Goal: Task Accomplishment & Management: Manage account settings

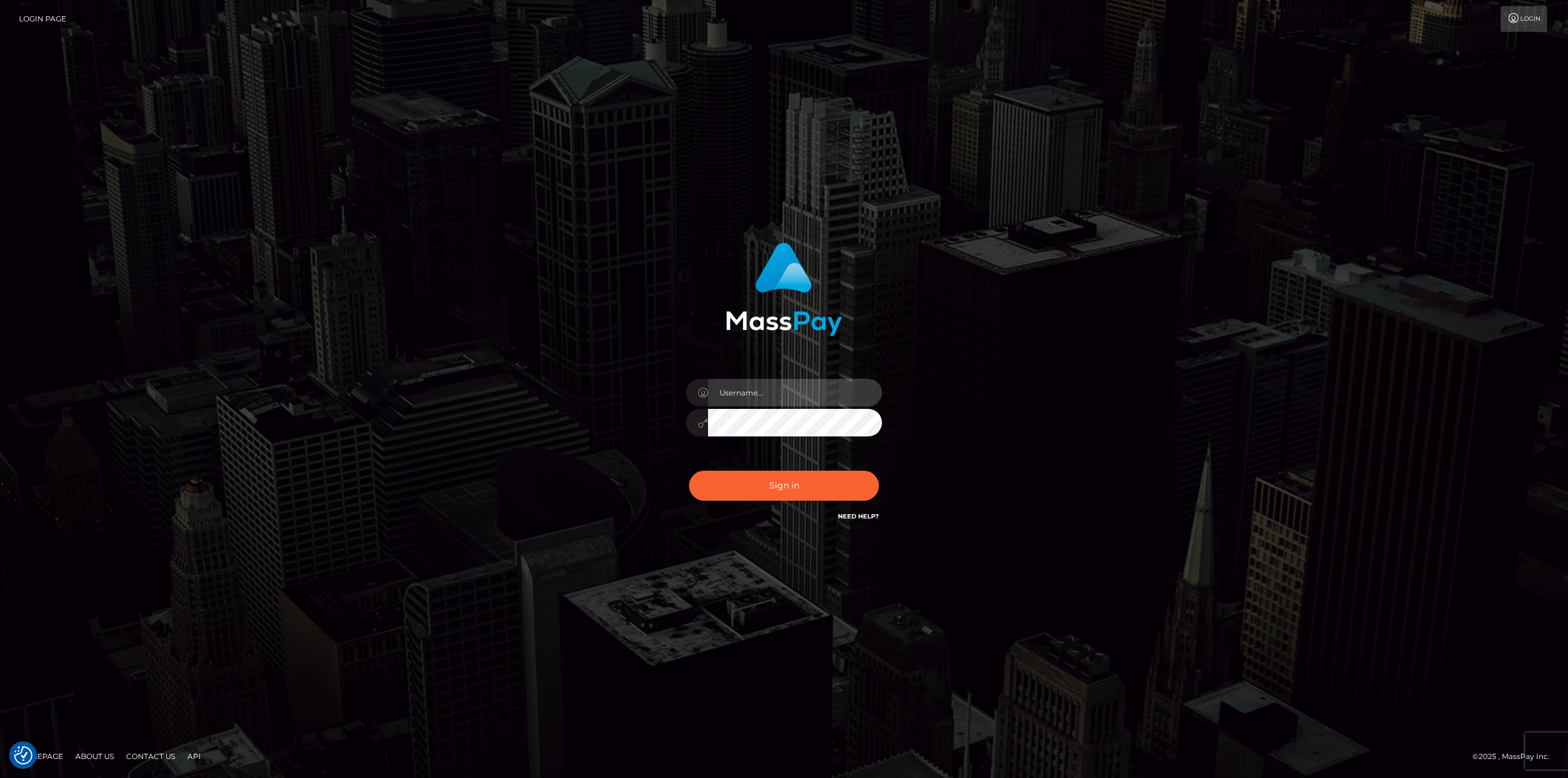
click at [755, 402] on input "text" at bounding box center [795, 392] width 174 height 28
type input "Ahmed"
click at [689, 471] on button "Sign in" at bounding box center [784, 486] width 190 height 30
click at [778, 387] on input "text" at bounding box center [795, 392] width 174 height 28
type input "Ahmed"
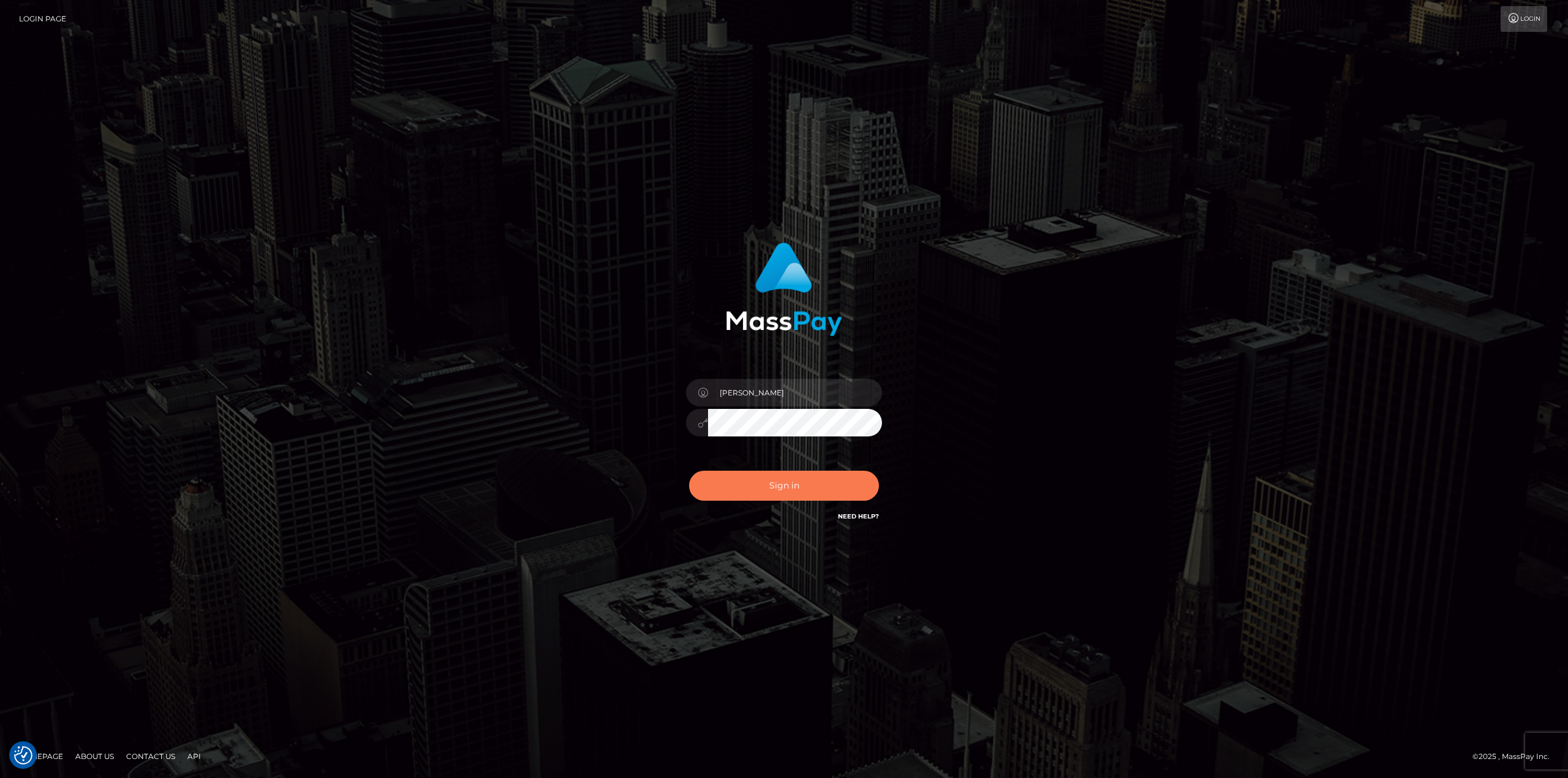
click at [798, 471] on div "Sign in Need Help?" at bounding box center [784, 491] width 214 height 54
click at [796, 475] on button "Sign in" at bounding box center [784, 486] width 190 height 30
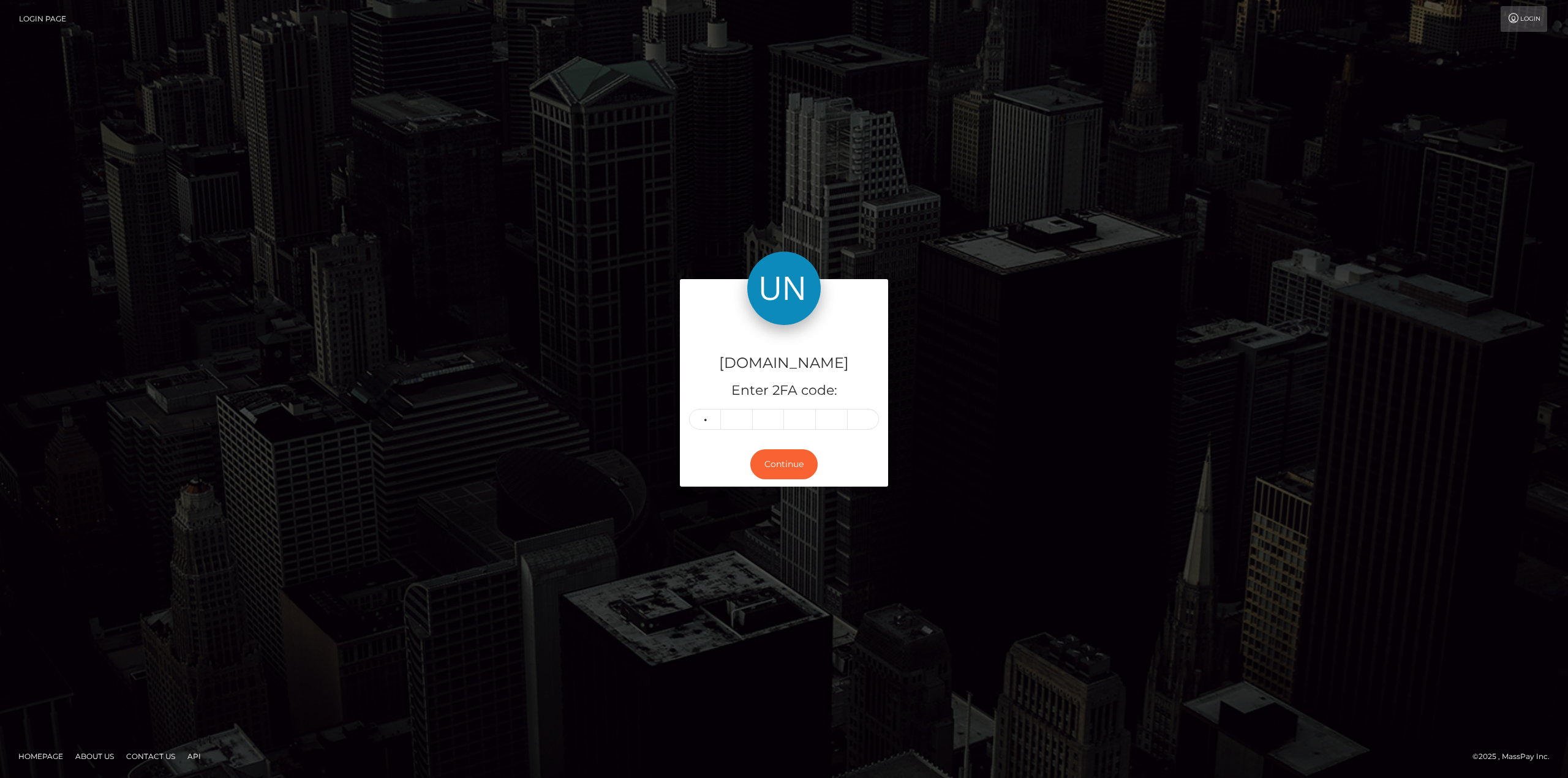
type input "3"
type input "0"
type input "1"
type input "6"
type input "2"
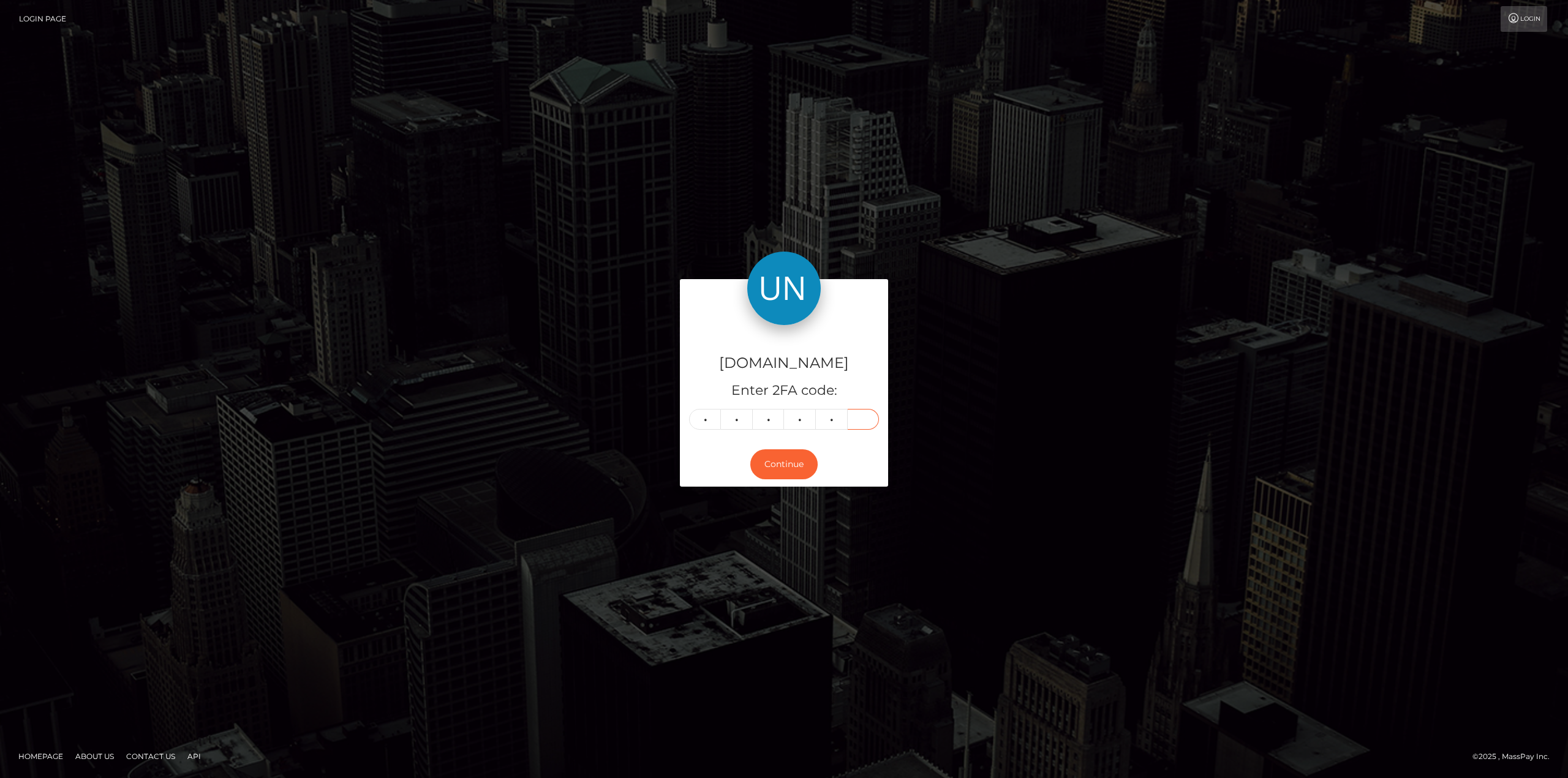
type input "2"
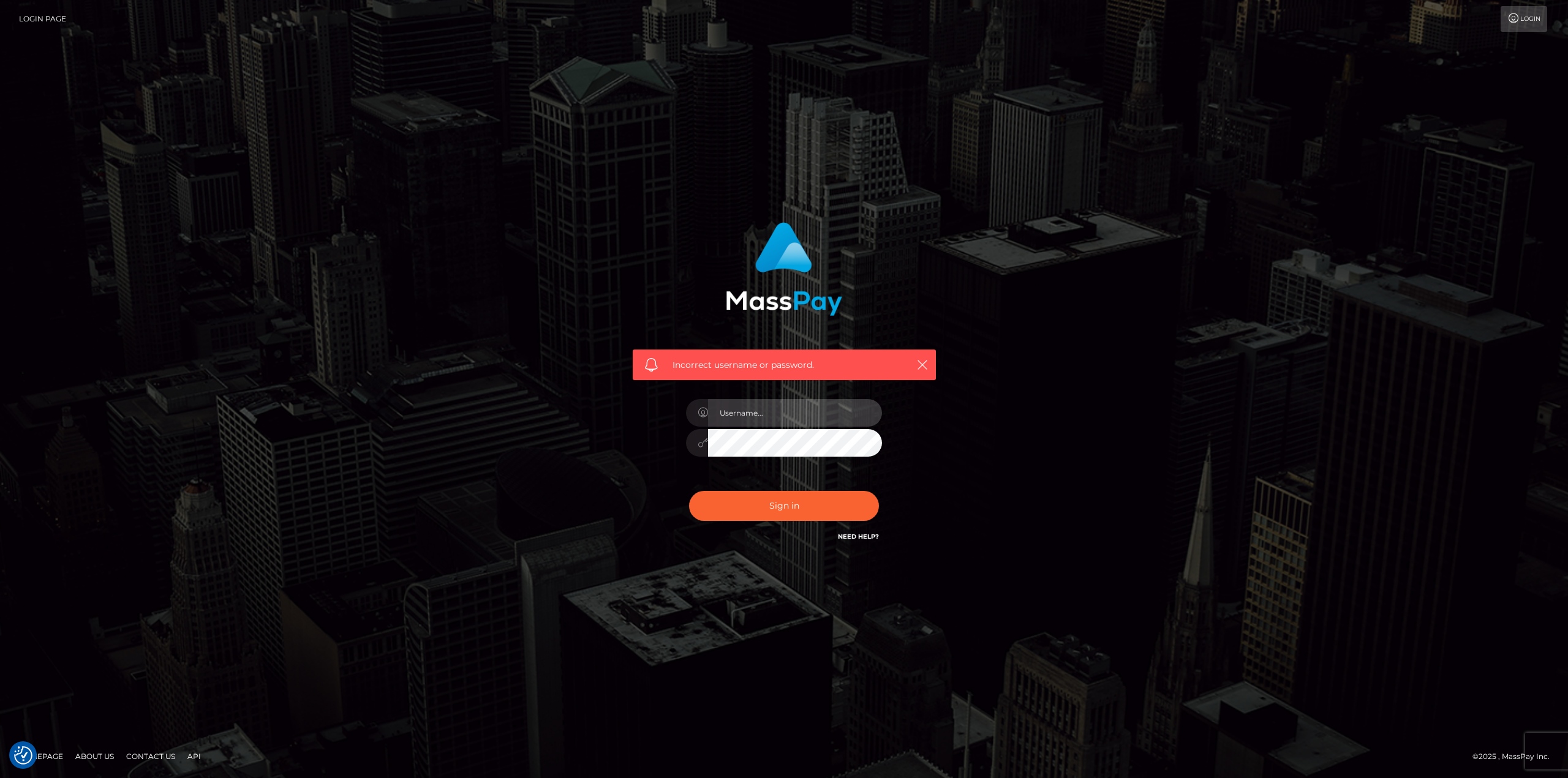
click at [776, 413] on input "text" at bounding box center [795, 413] width 174 height 28
type input "Ahmed"
click at [772, 513] on button "Sign in" at bounding box center [784, 506] width 190 height 30
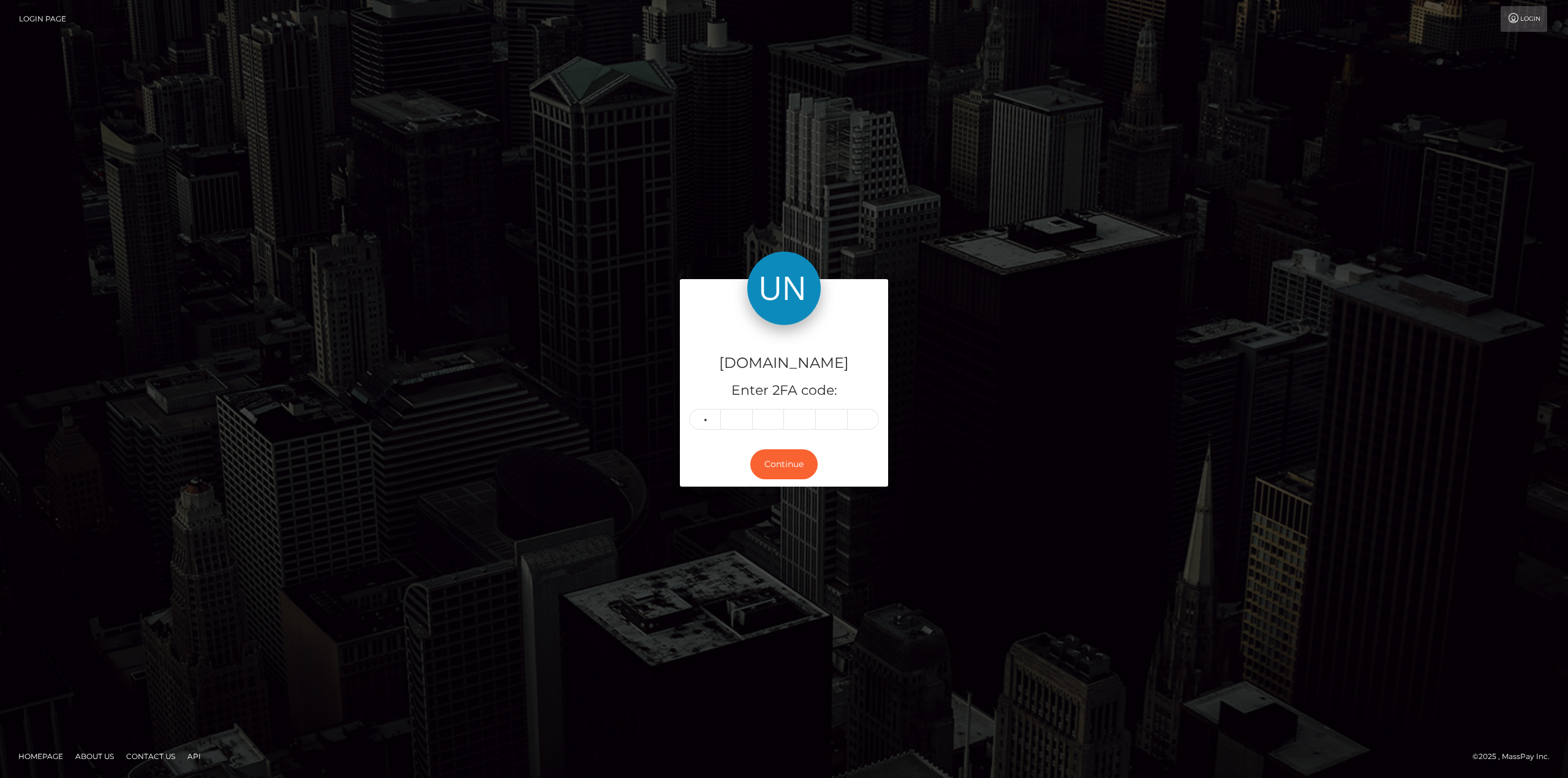
type input "3"
type input "0"
type input "1"
type input "6"
type input "2"
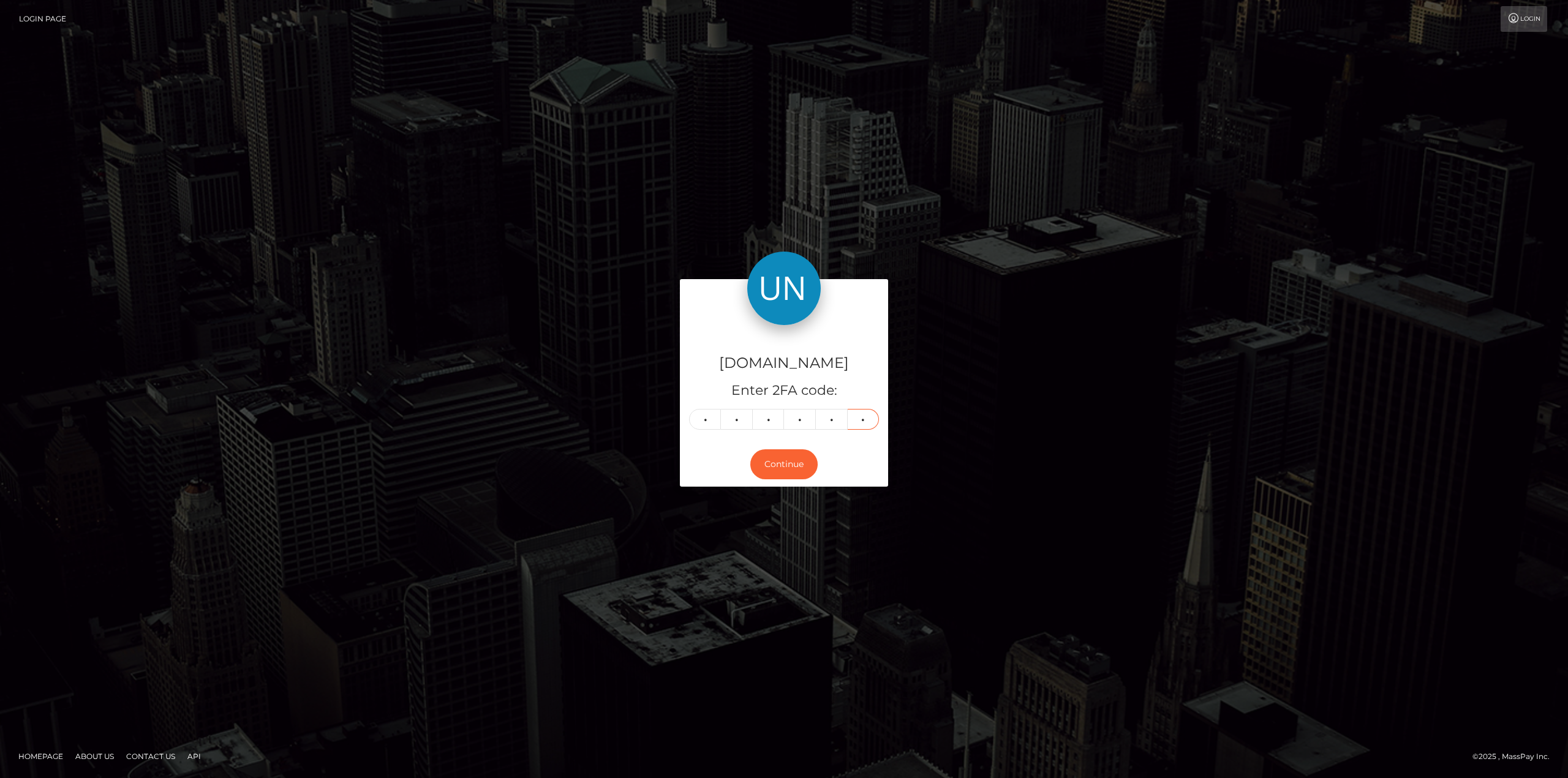
type input "9"
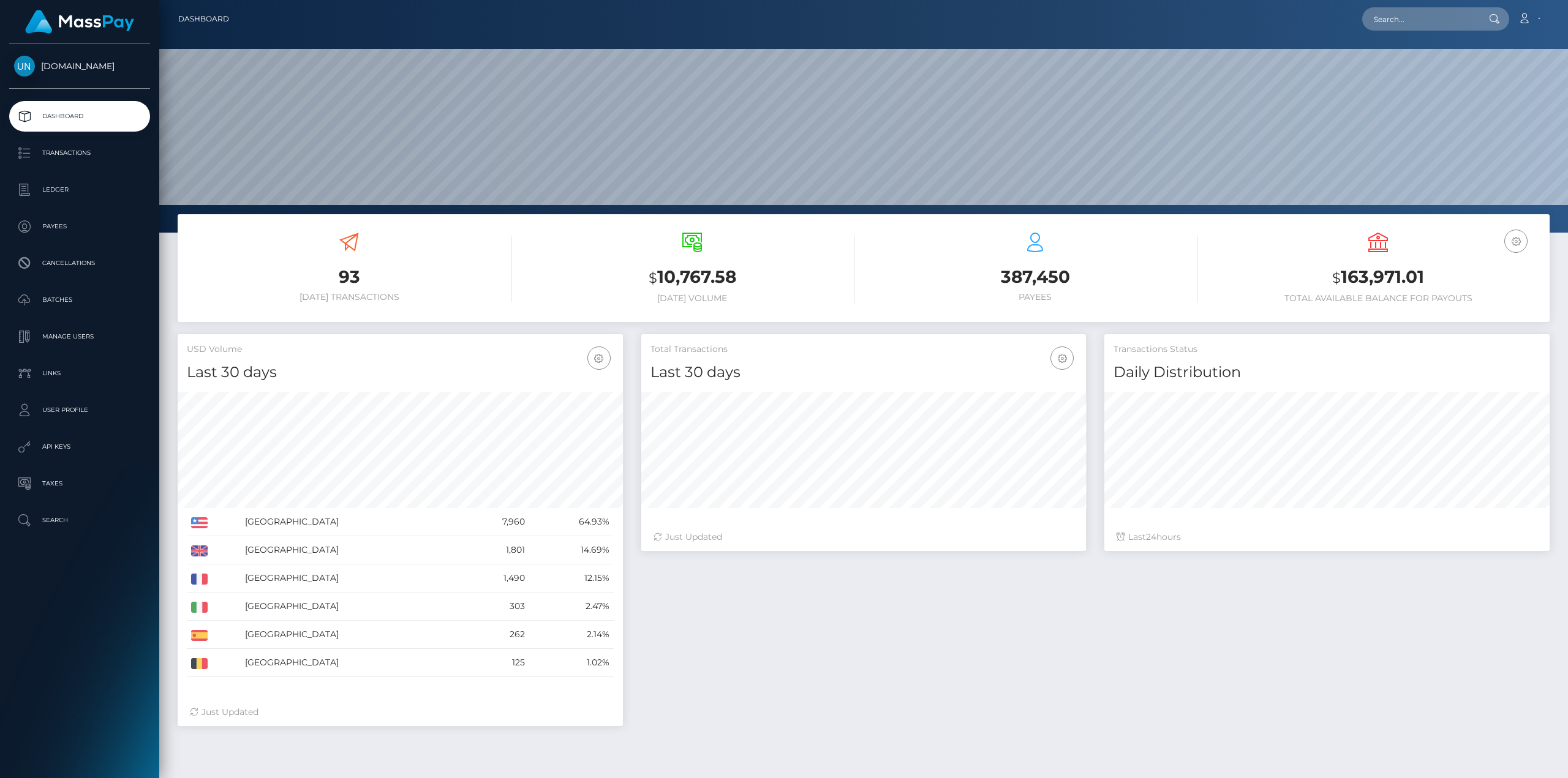
scroll to position [217, 444]
click at [659, 285] on h3 "$ 10,767.58" at bounding box center [692, 278] width 325 height 25
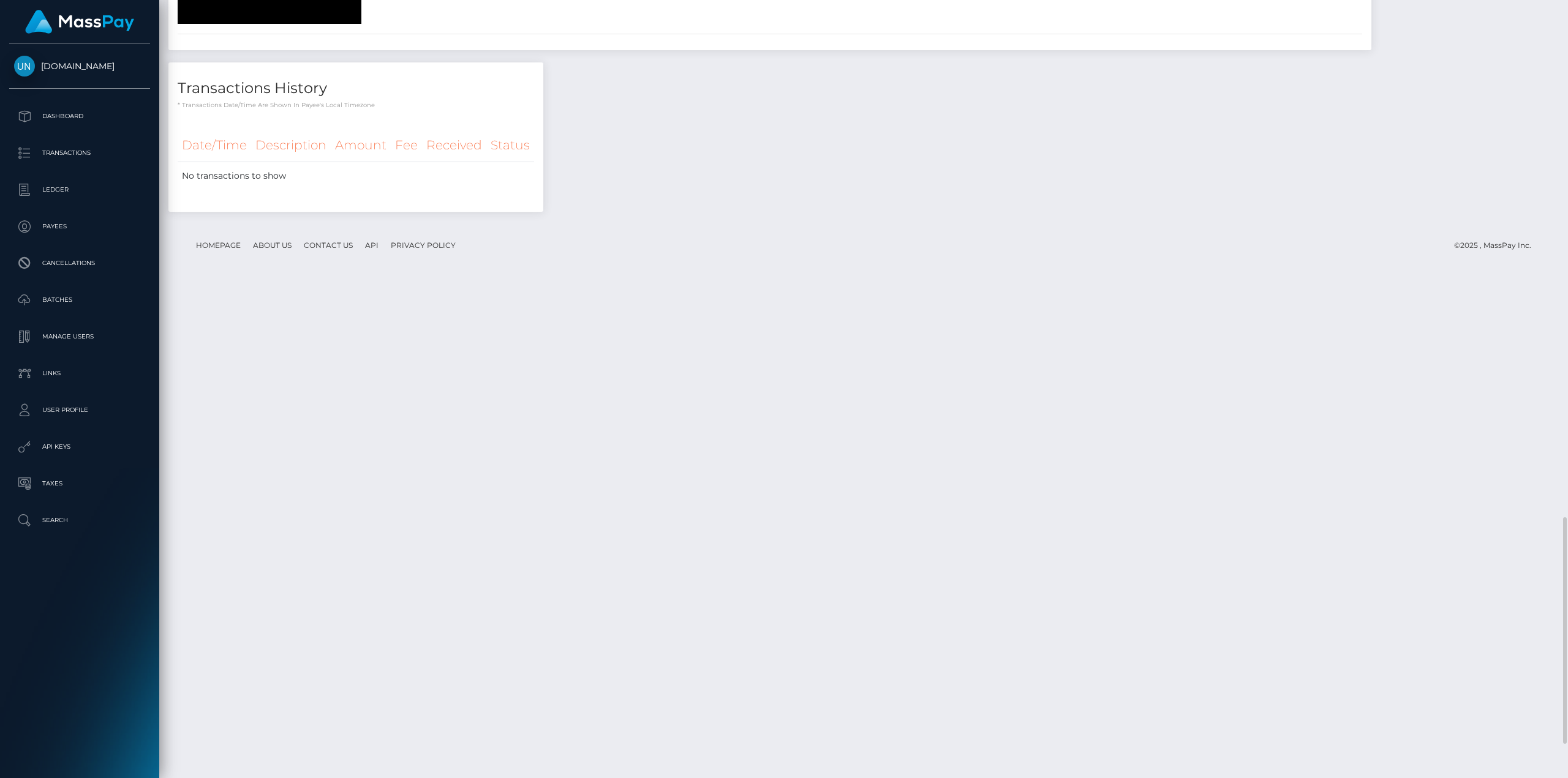
scroll to position [1836, 0]
